Goal: Information Seeking & Learning: Learn about a topic

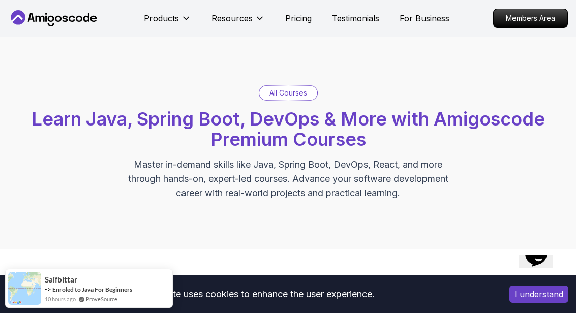
click at [259, 16] on div "Hi! How can we help? I have a question Tell me more" at bounding box center [212, 9] width 346 height 64
click at [255, 17] on div "Hi! How can we help? I have a question Tell me more" at bounding box center [212, 9] width 346 height 64
click at [256, 12] on button "Resources" at bounding box center [237, 22] width 53 height 20
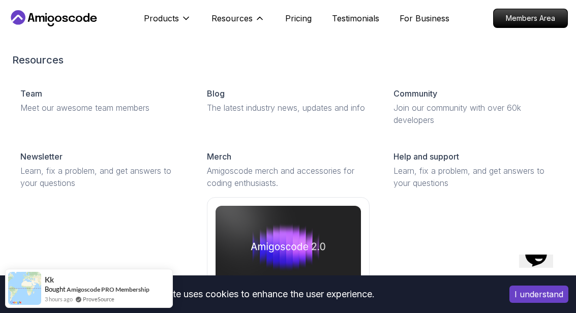
click at [270, 241] on img at bounding box center [288, 246] width 145 height 81
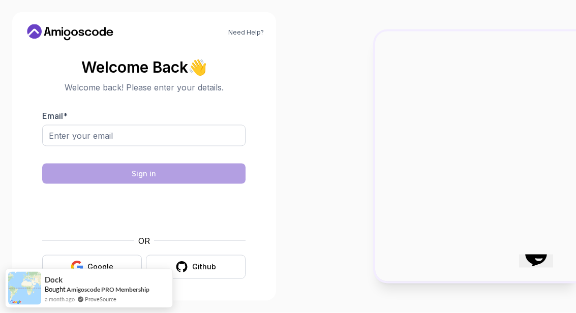
scroll to position [42, 0]
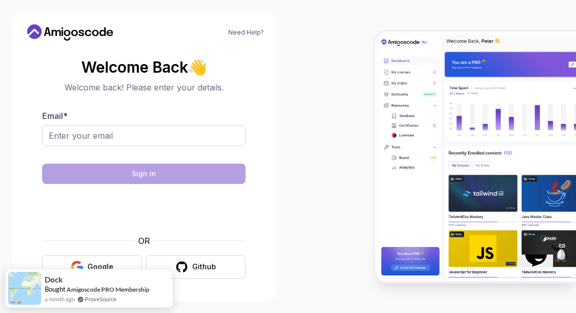
click at [74, 264] on icon "button" at bounding box center [72, 267] width 3 height 6
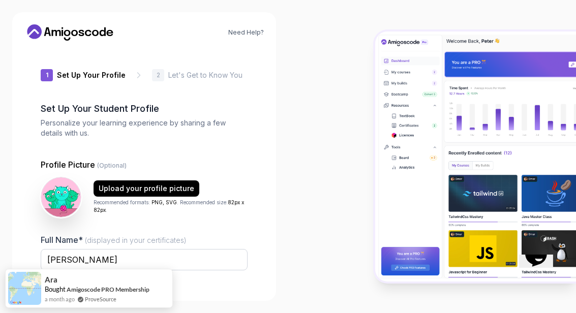
type input "eagerstag745a7"
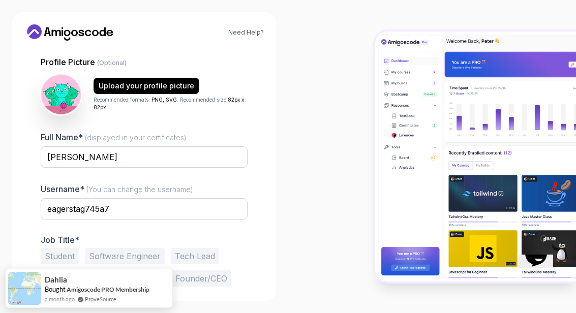
scroll to position [102, 0]
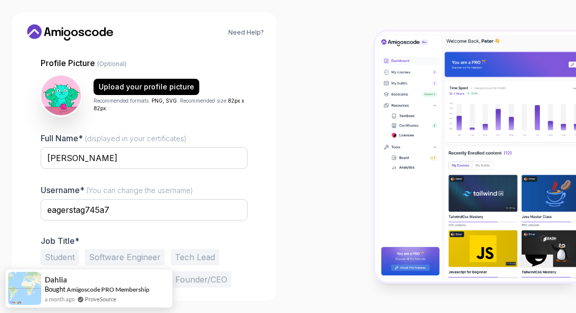
click at [26, 116] on div "1 Set Up Your Profile 1 Set Up Your Profile 2 Let's Get to Know You Set Up Your…" at bounding box center [143, 67] width 239 height 240
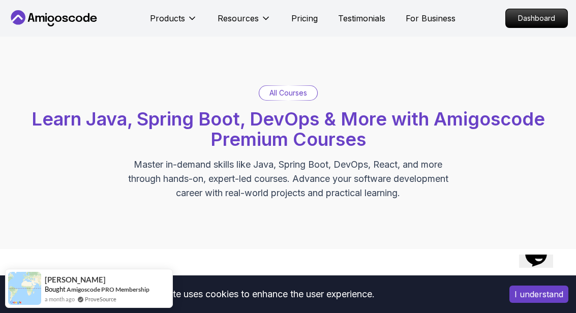
click at [277, 93] on p "All Courses" at bounding box center [288, 93] width 38 height 10
click at [285, 93] on p "All Courses" at bounding box center [288, 93] width 38 height 10
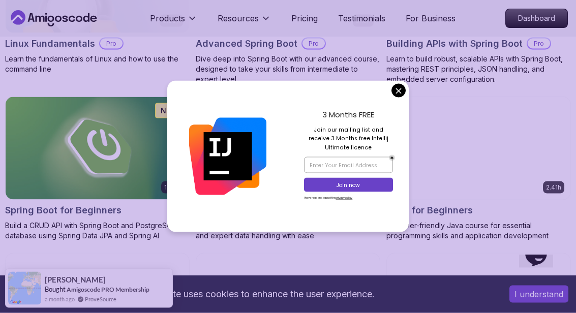
scroll to position [425, 0]
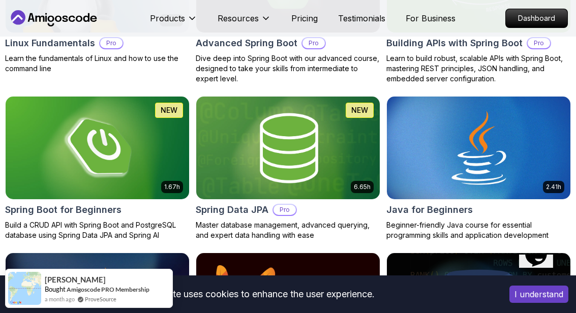
click at [398, 109] on img at bounding box center [479, 148] width 184 height 103
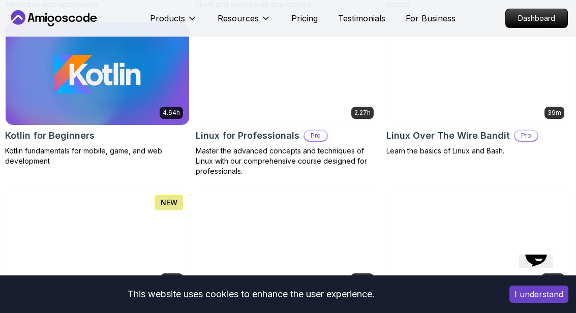
scroll to position [2116, 0]
